Goal: Find specific page/section: Find specific page/section

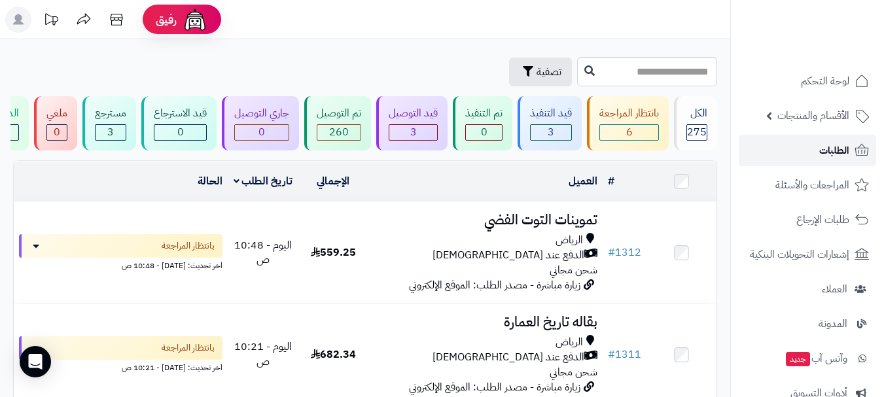
click at [774, 162] on link "الطلبات" at bounding box center [807, 150] width 137 height 31
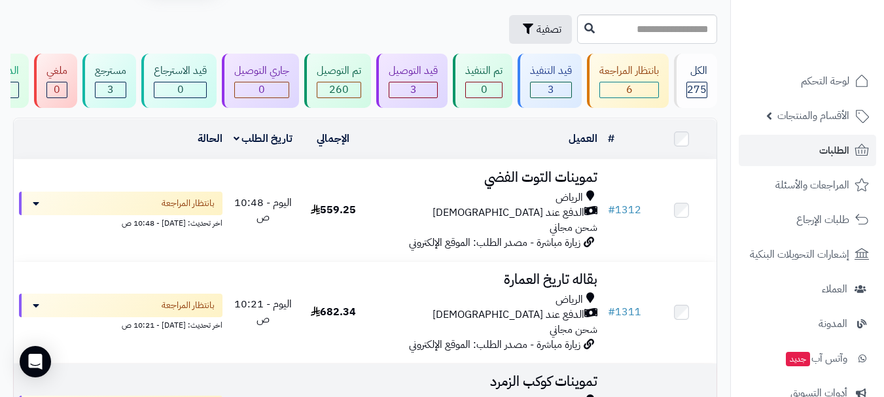
scroll to position [65, 0]
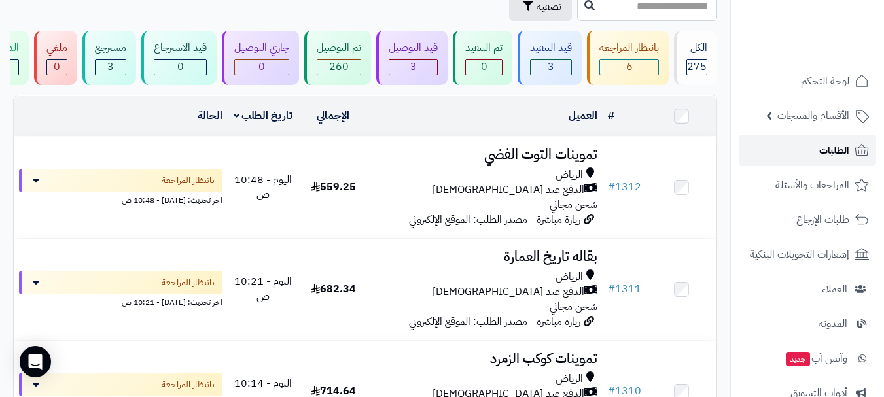
click at [800, 153] on link "الطلبات" at bounding box center [807, 150] width 137 height 31
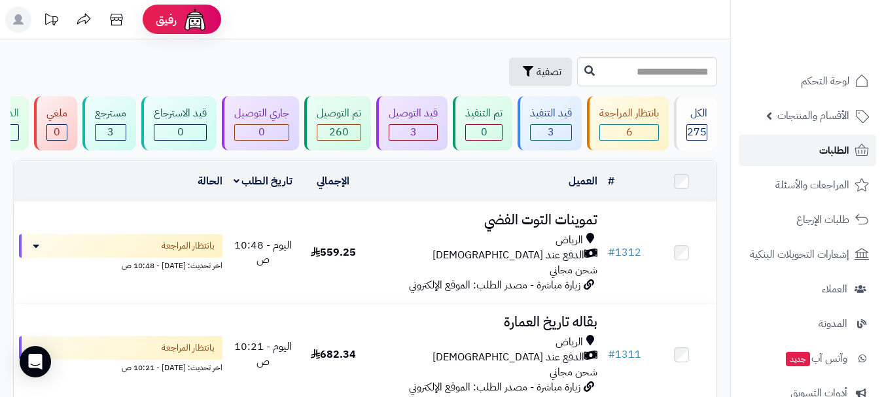
click at [780, 154] on link "الطلبات" at bounding box center [807, 150] width 137 height 31
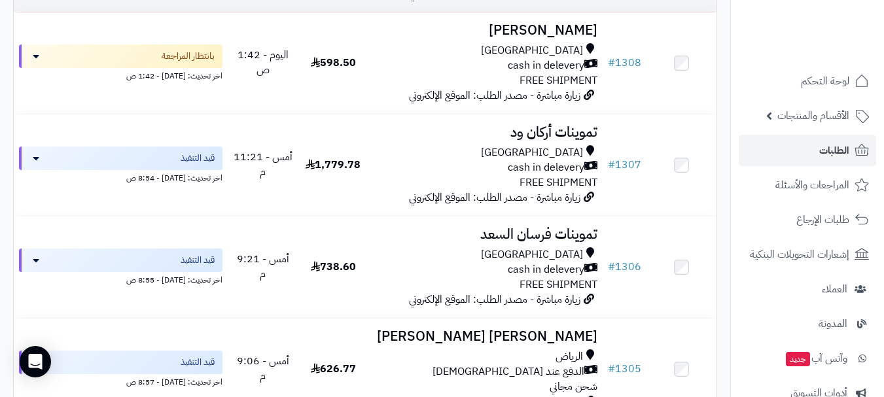
scroll to position [523, 0]
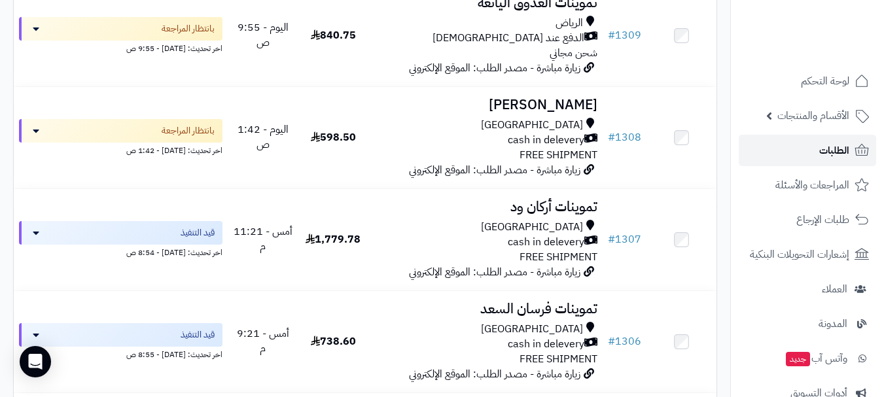
click at [786, 148] on link "الطلبات" at bounding box center [807, 150] width 137 height 31
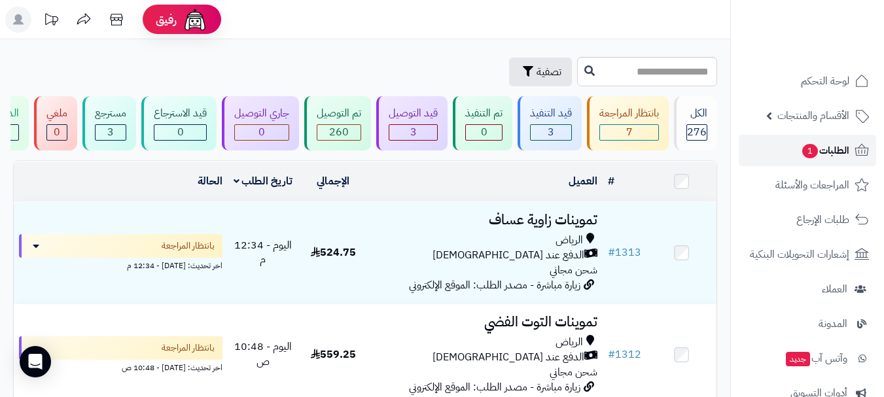
click at [793, 151] on link "الطلبات 1" at bounding box center [807, 150] width 137 height 31
